Goal: Information Seeking & Learning: Learn about a topic

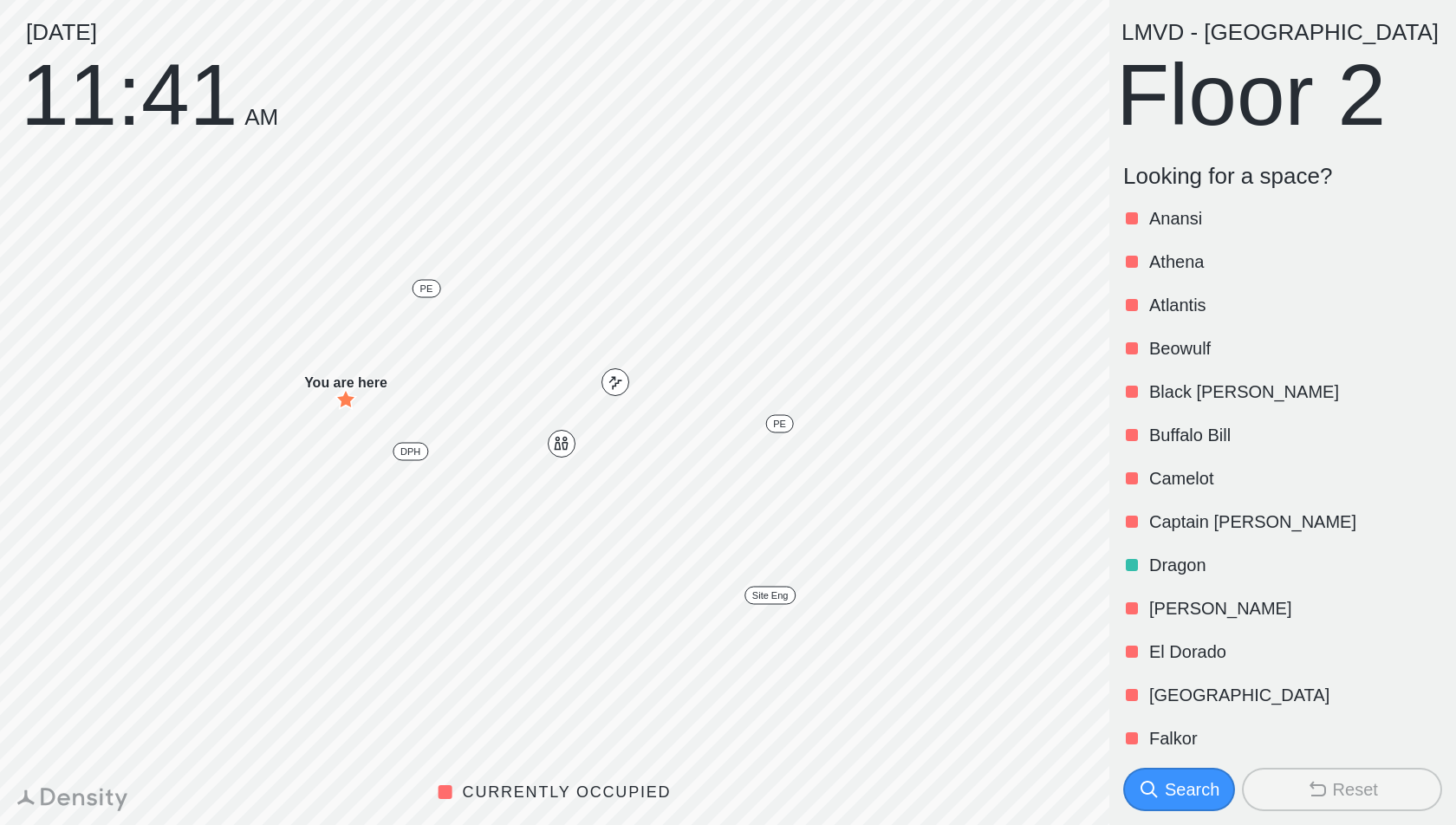
click at [1203, 776] on button "Search" at bounding box center [1179, 788] width 112 height 43
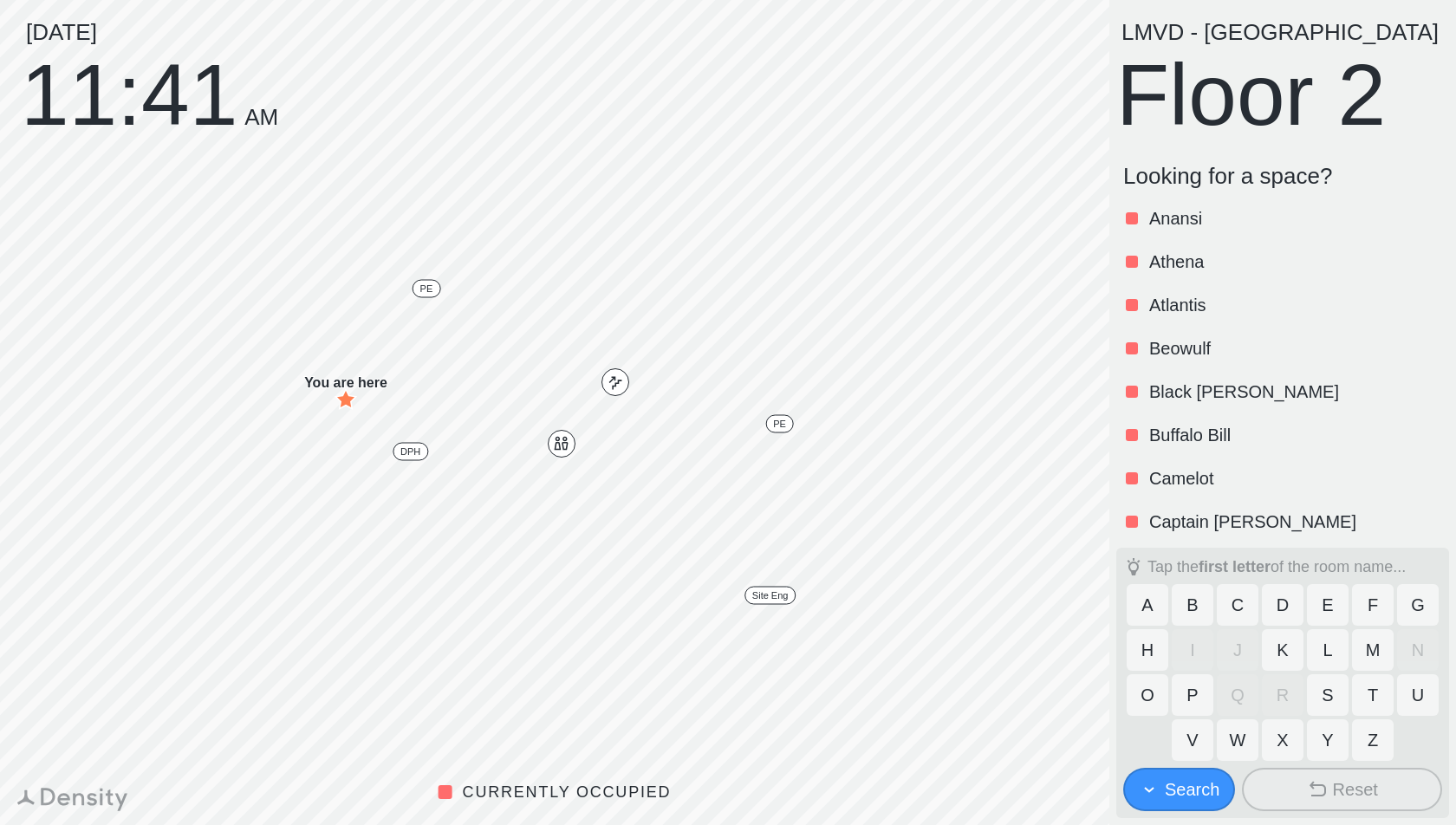
click at [1322, 648] on button "L" at bounding box center [1328, 650] width 42 height 42
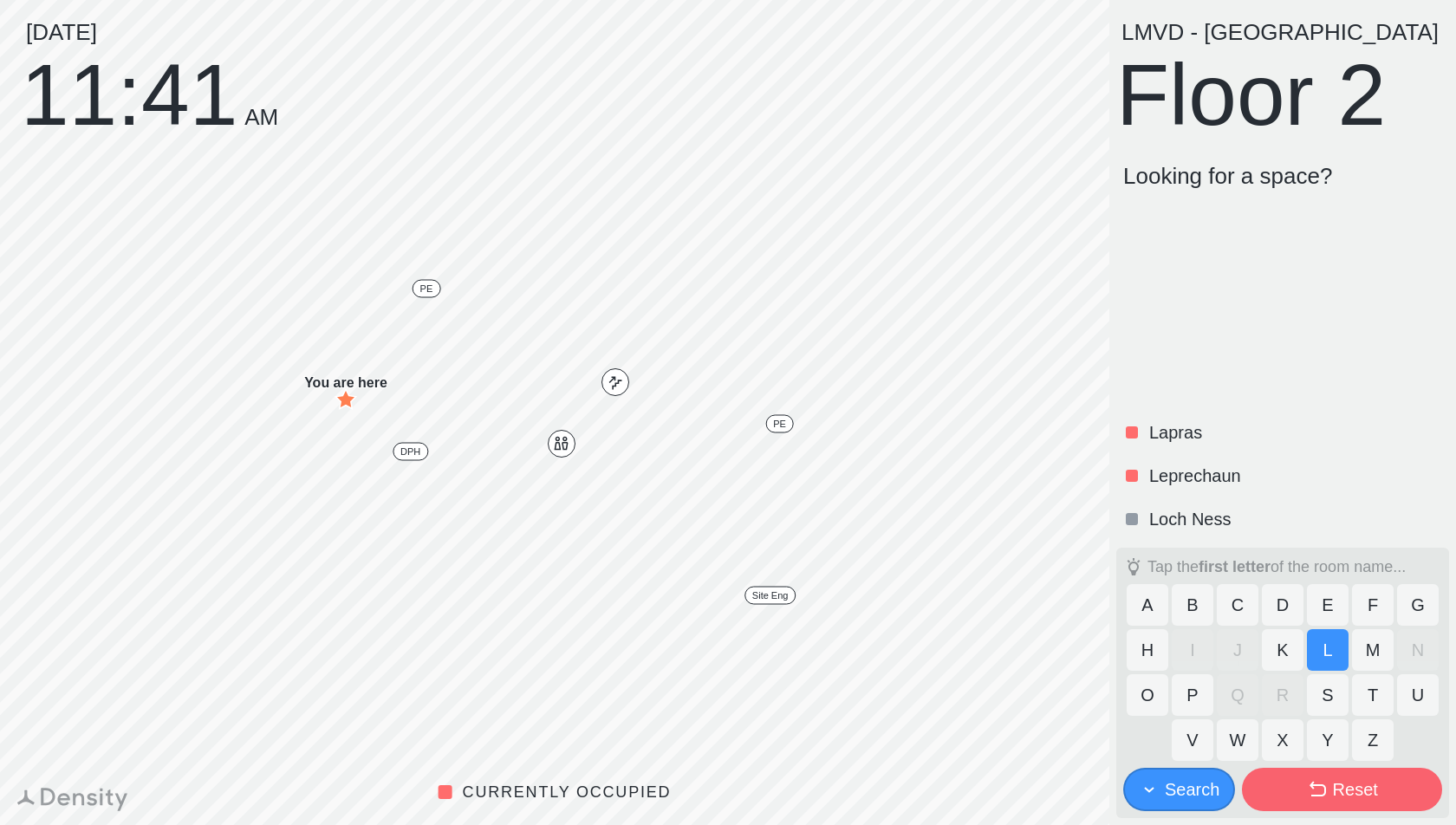
click at [1249, 493] on div "Leprechaun" at bounding box center [1279, 475] width 326 height 43
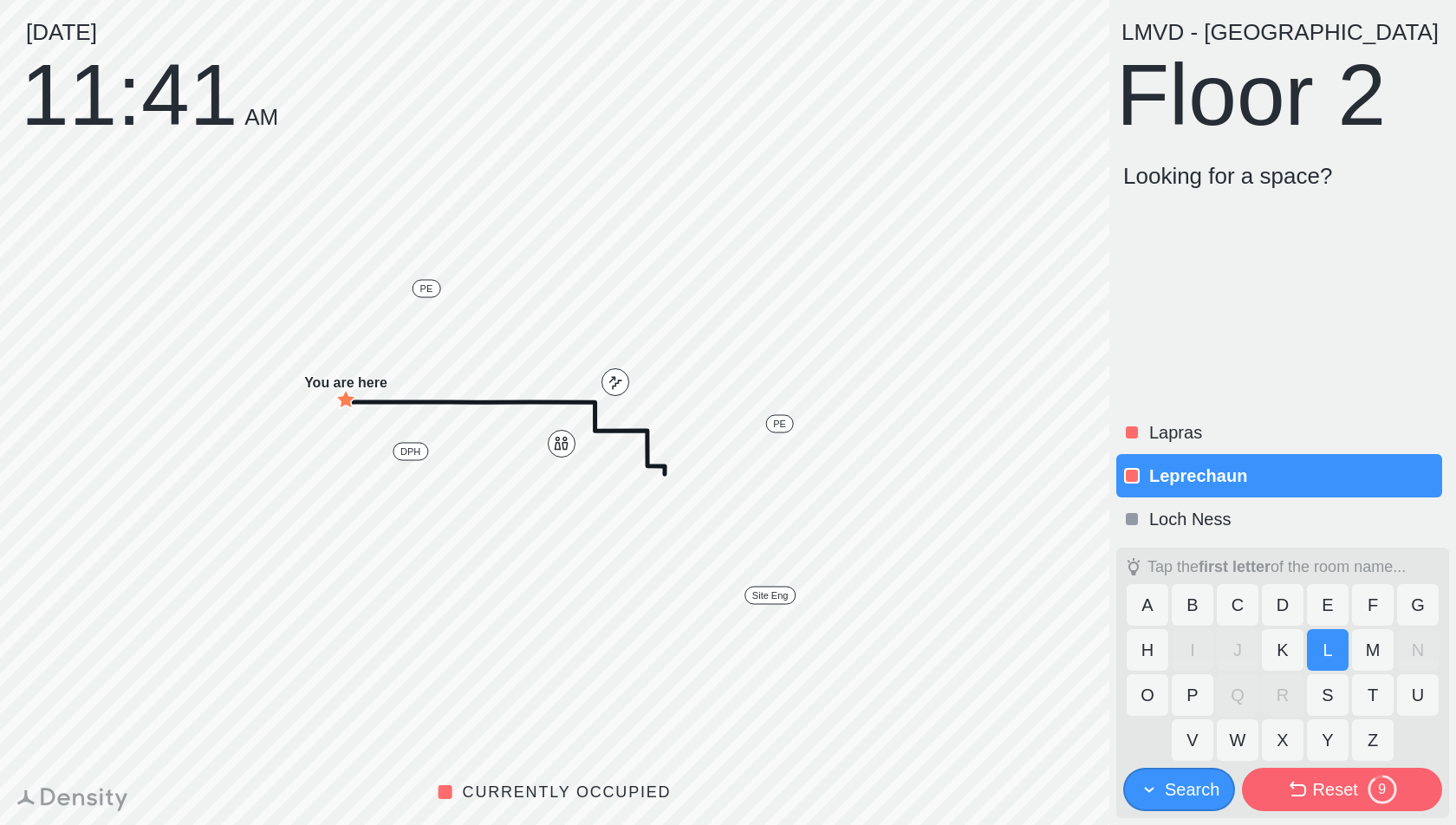
click at [1283, 346] on div "Lapras Leprechaun Loch Ness" at bounding box center [1283, 369] width 333 height 344
click at [1307, 806] on button "Reset 8" at bounding box center [1342, 788] width 200 height 43
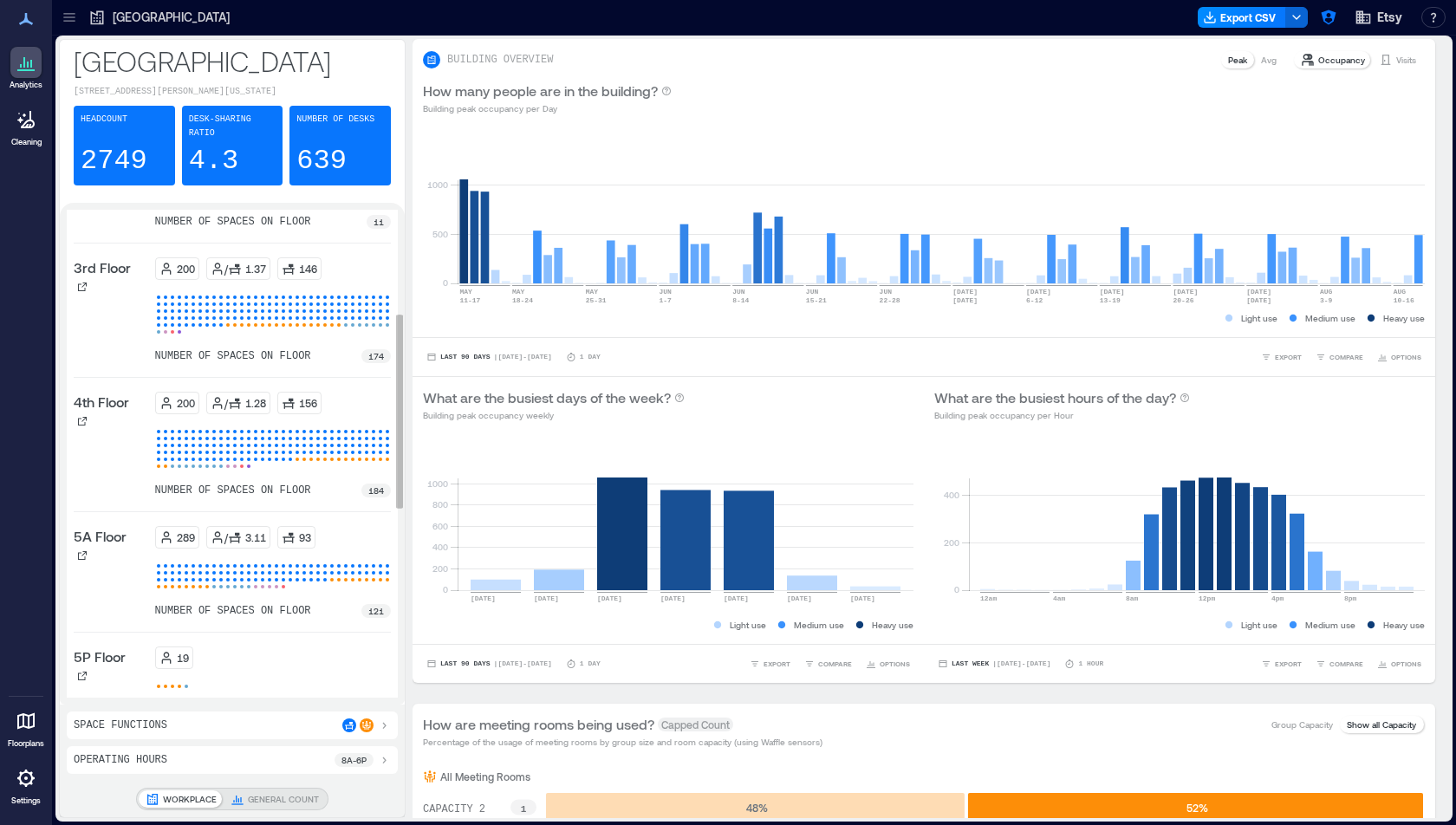
scroll to position [20, 0]
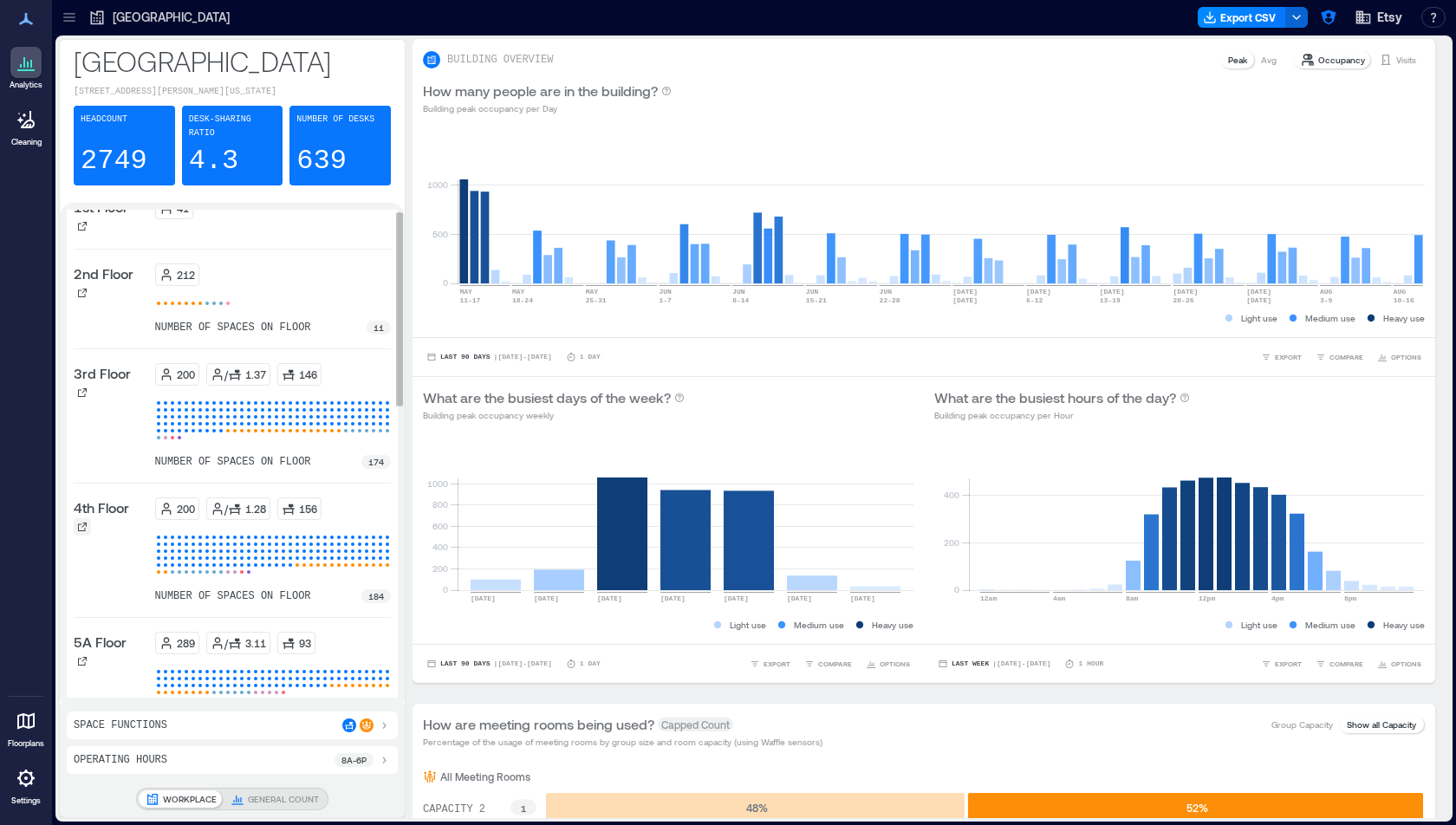
click at [83, 523] on icon at bounding box center [81, 527] width 8 height 8
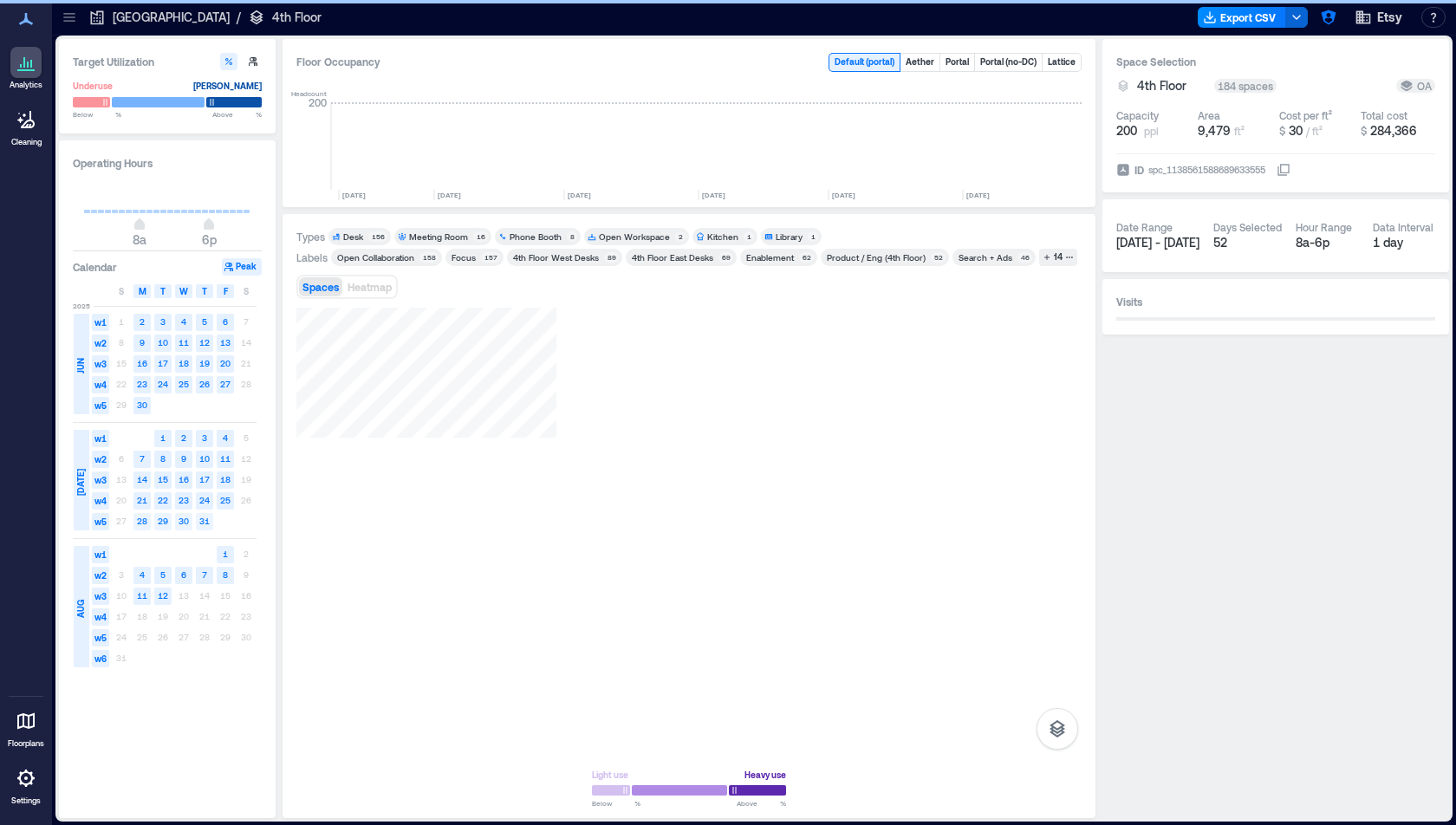
scroll to position [0, 2442]
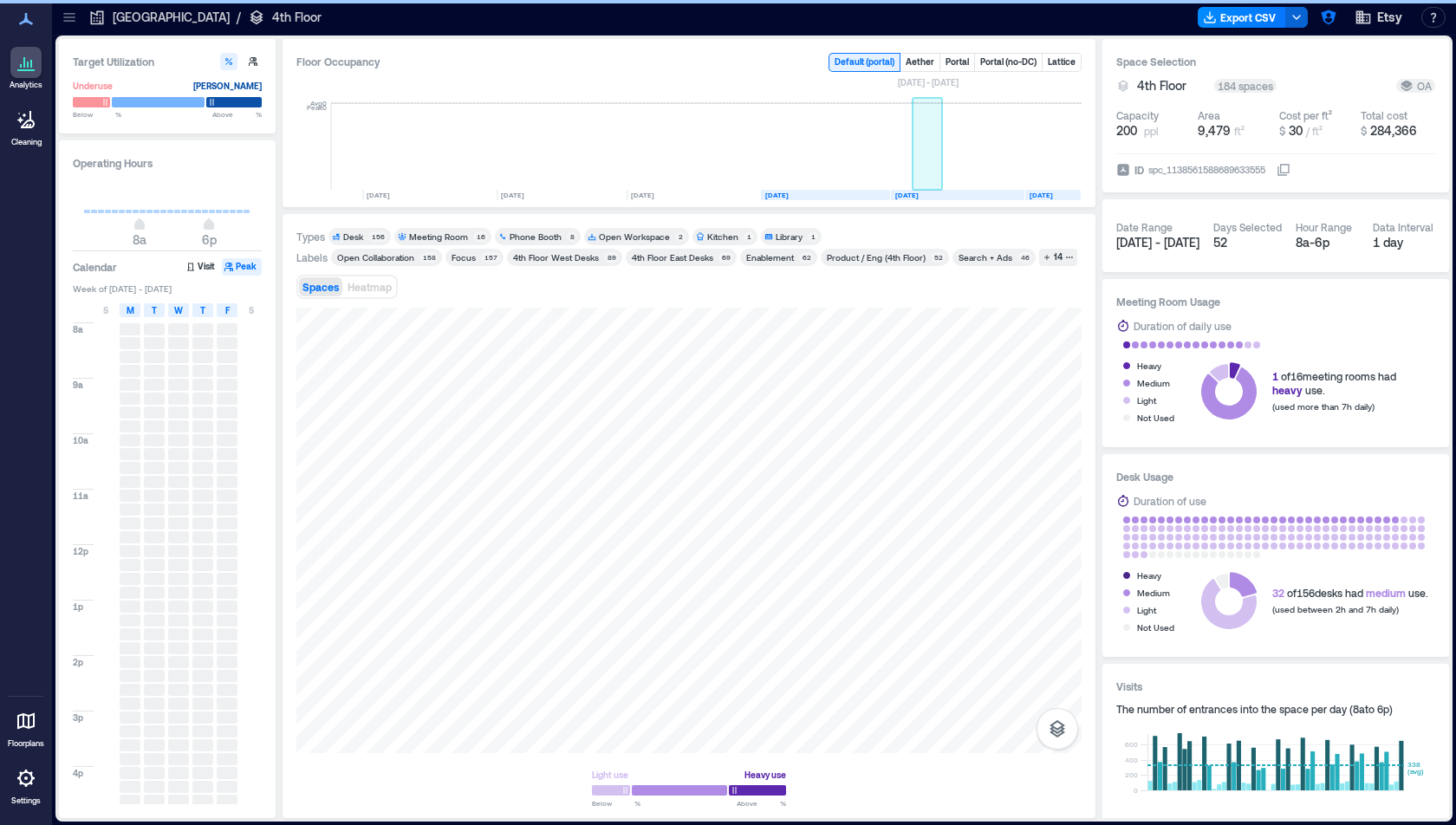
click at [923, 146] on rect at bounding box center [927, 146] width 30 height 87
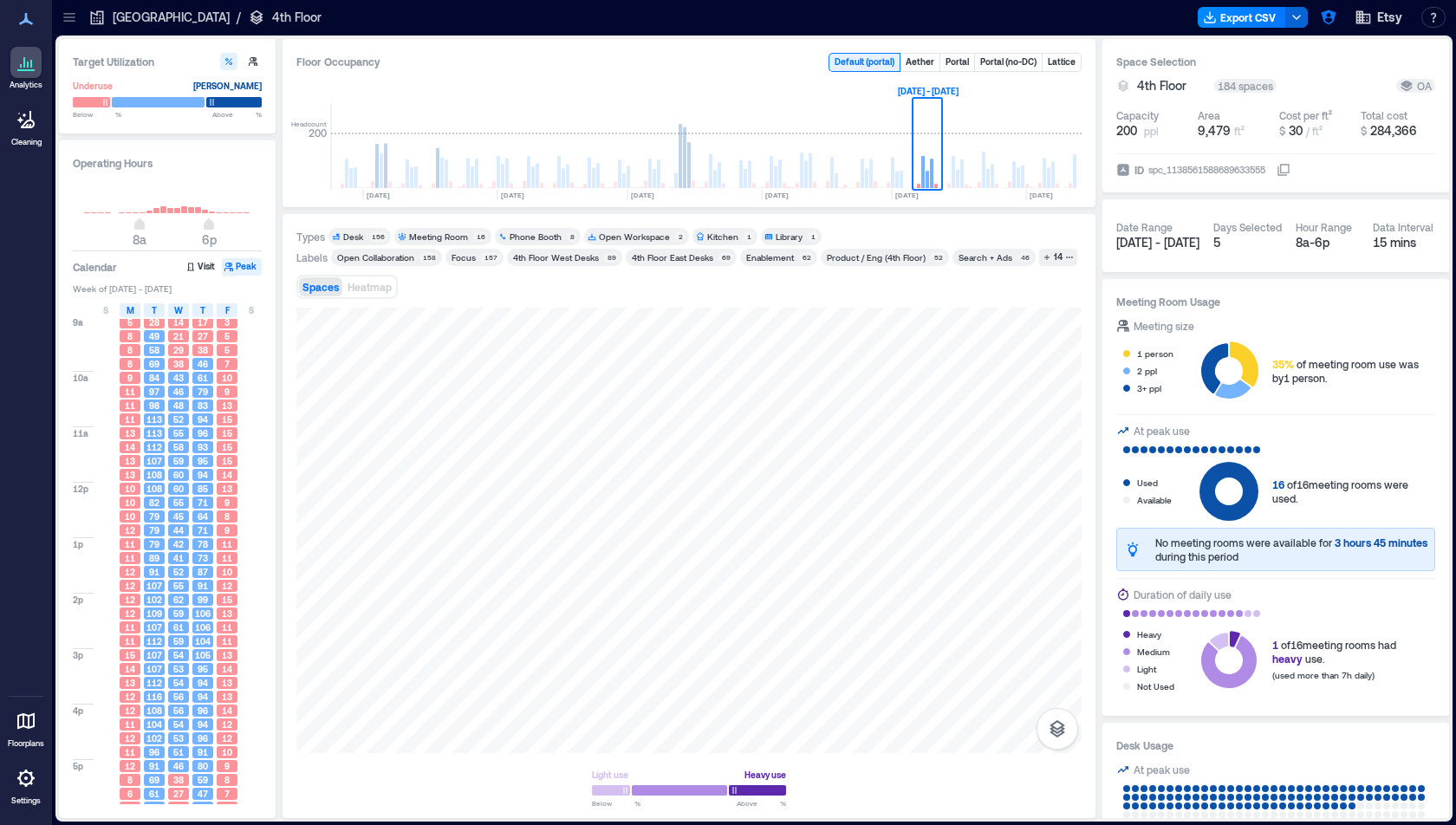
scroll to position [71, 0]
click at [128, 309] on span "M" at bounding box center [131, 309] width 8 height 14
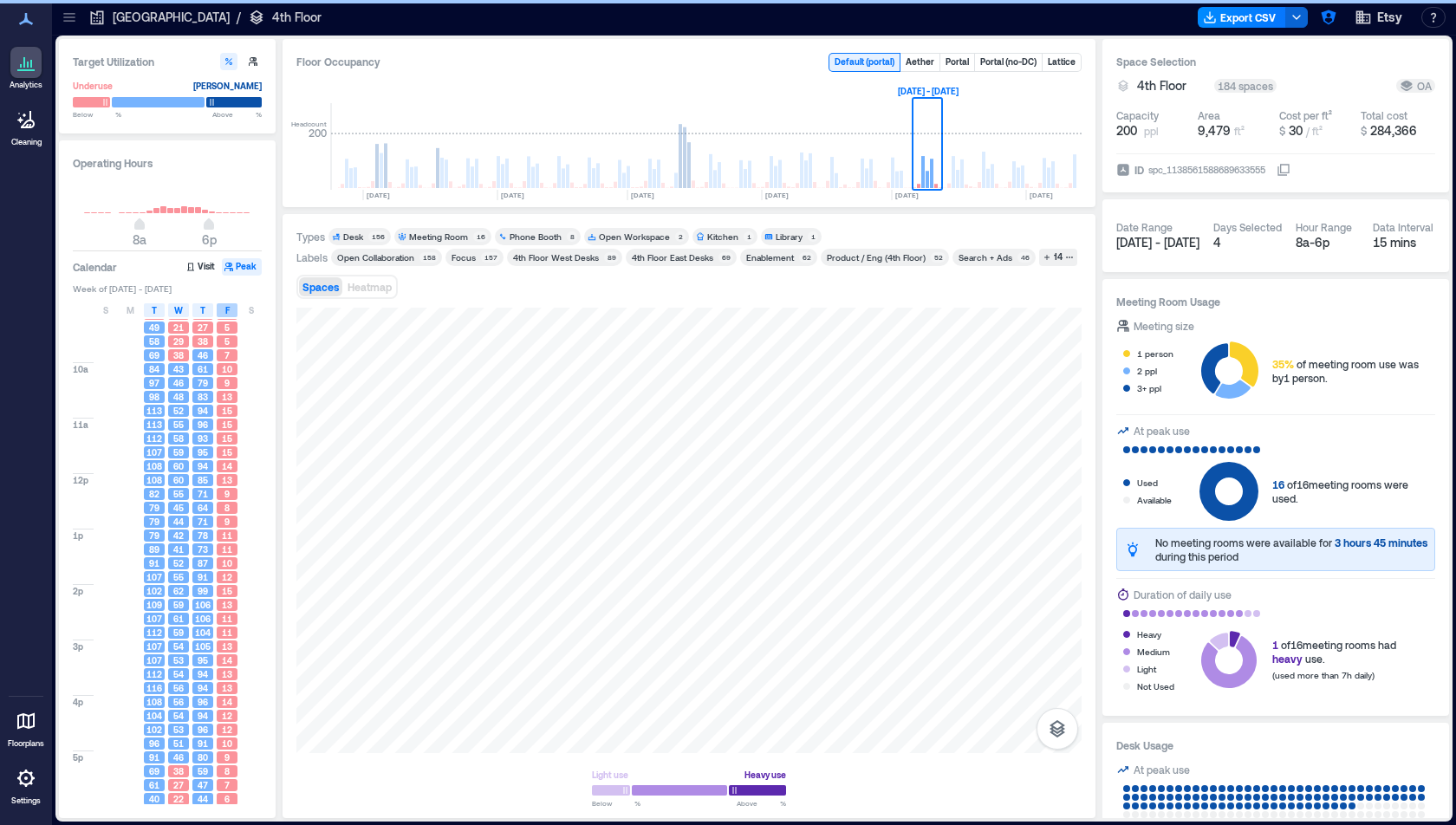
click at [226, 309] on span "F" at bounding box center [227, 309] width 5 height 14
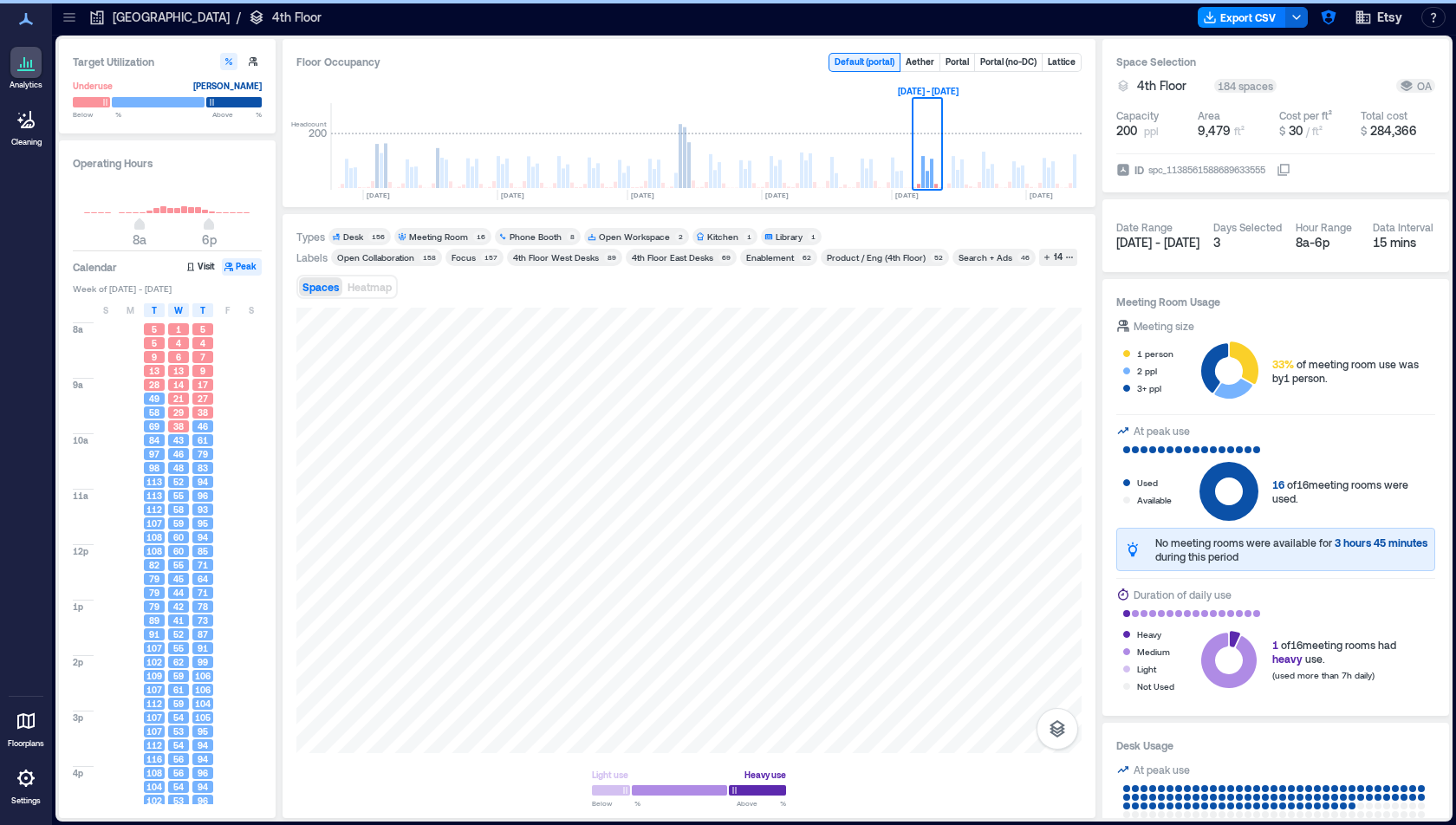
click at [456, 238] on div "Meeting Room" at bounding box center [438, 236] width 59 height 12
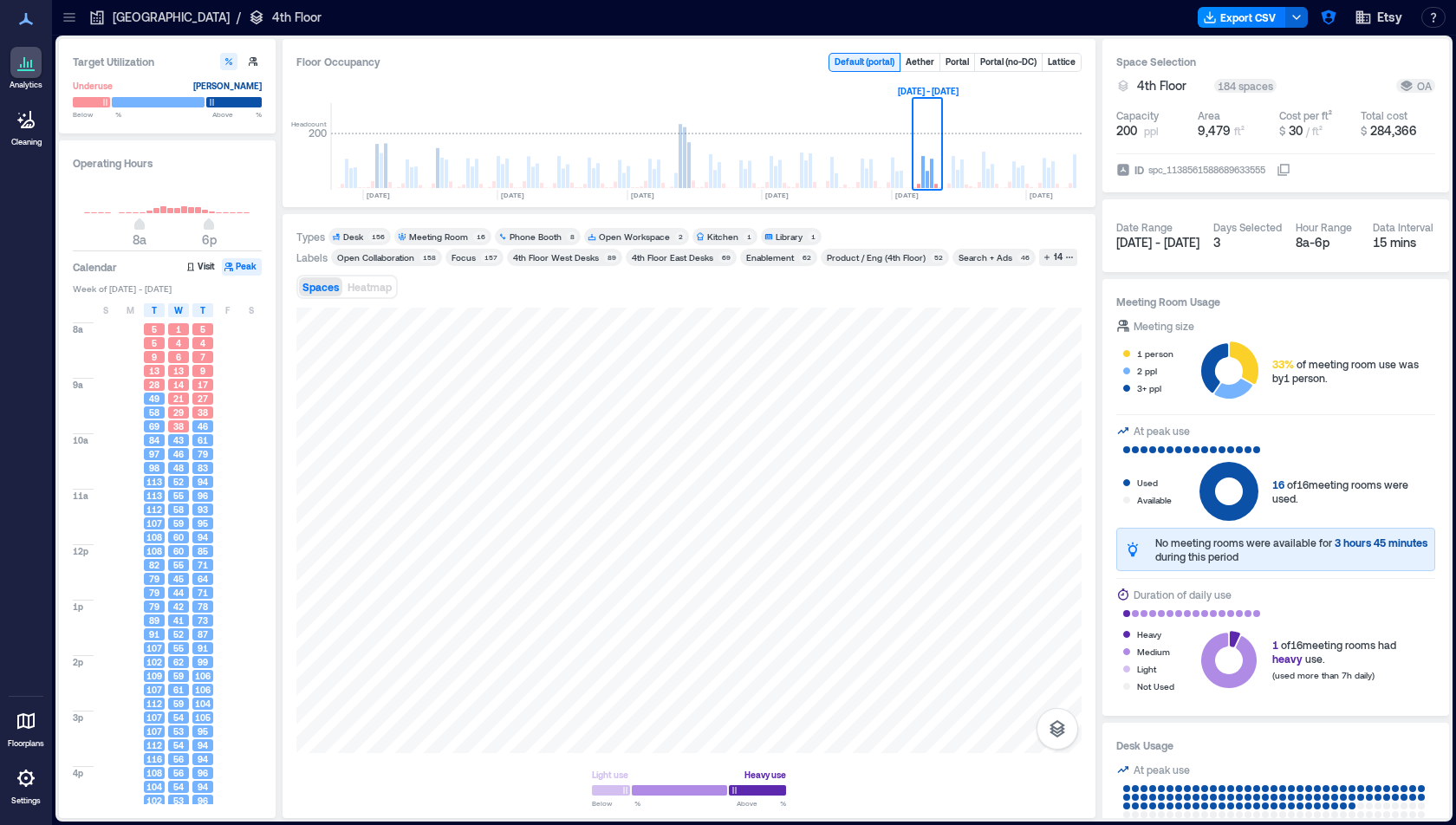
click at [431, 233] on div "Meeting Room" at bounding box center [438, 236] width 59 height 12
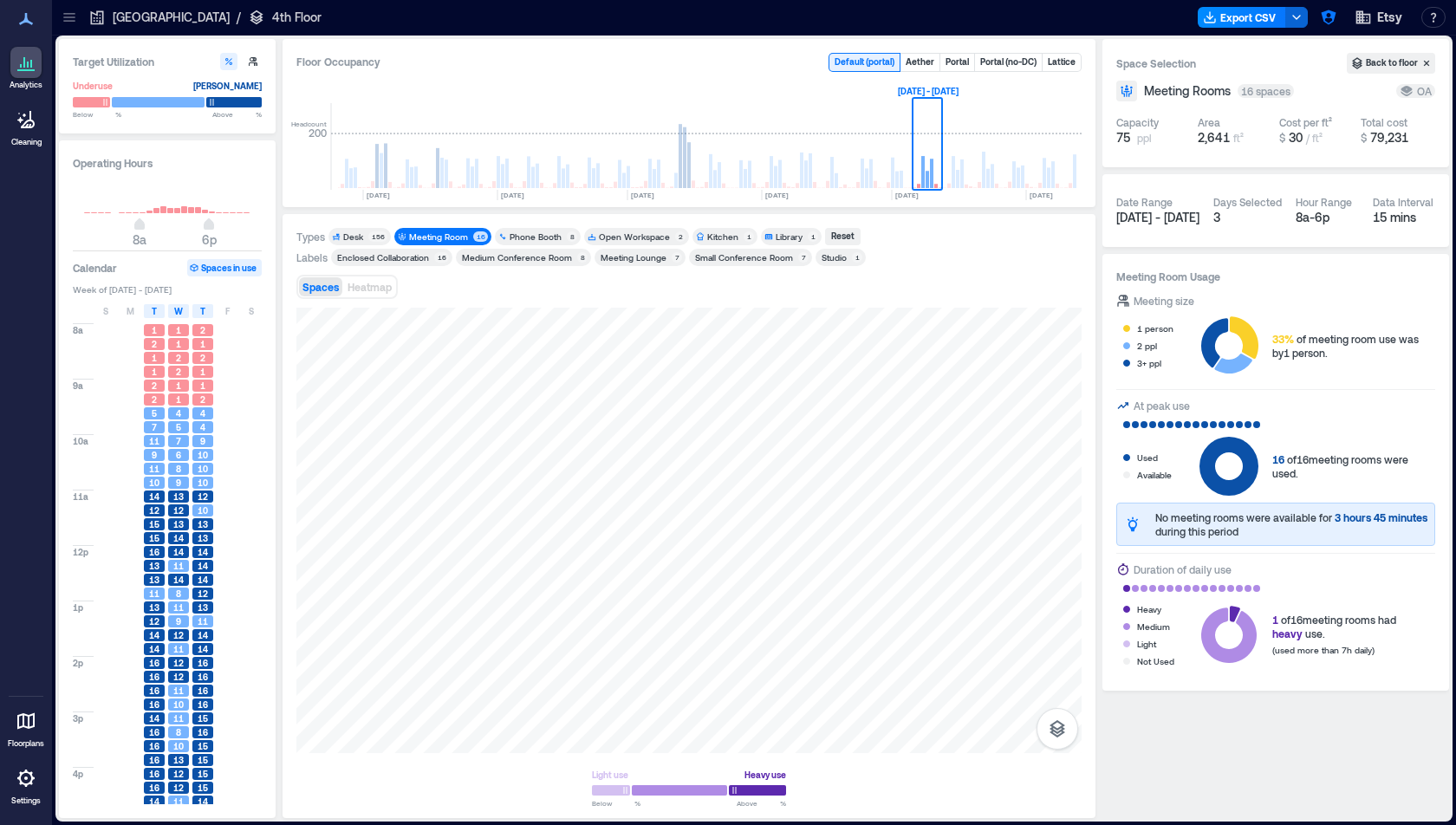
click at [431, 233] on div "Meeting Room" at bounding box center [438, 236] width 59 height 12
